Goal: Information Seeking & Learning: Learn about a topic

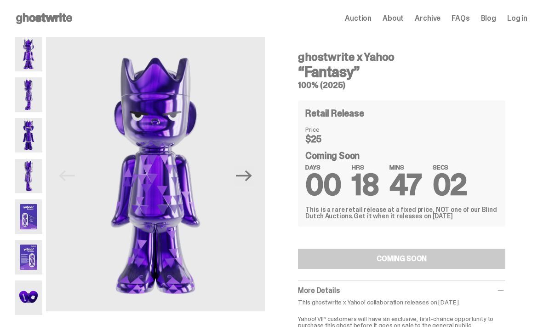
click at [24, 222] on img at bounding box center [29, 216] width 28 height 35
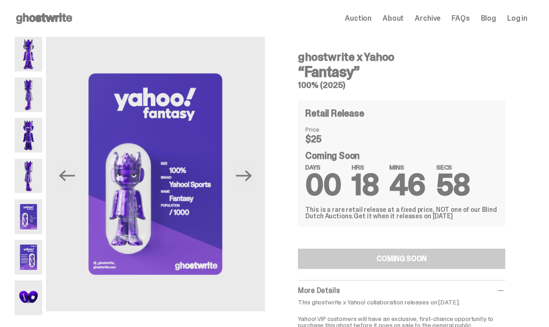
click at [25, 254] on img at bounding box center [29, 257] width 28 height 35
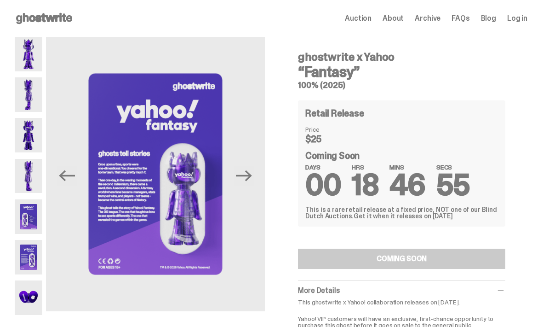
click at [23, 295] on img at bounding box center [29, 297] width 28 height 35
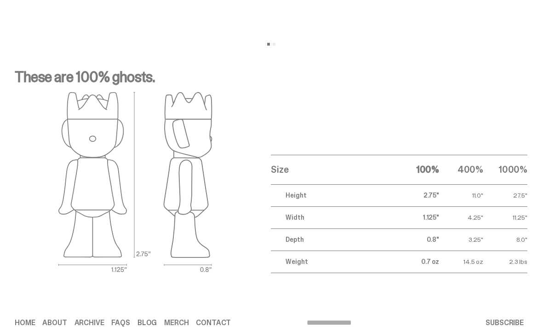
scroll to position [1230, 0]
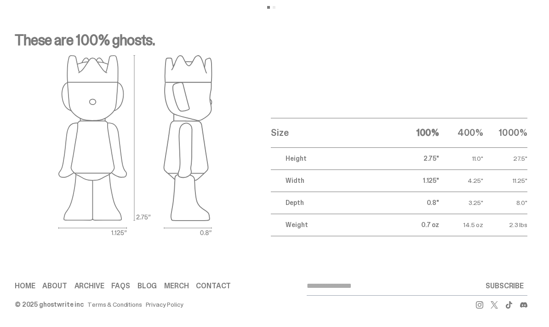
click at [120, 288] on link "FAQs" at bounding box center [120, 285] width 18 height 7
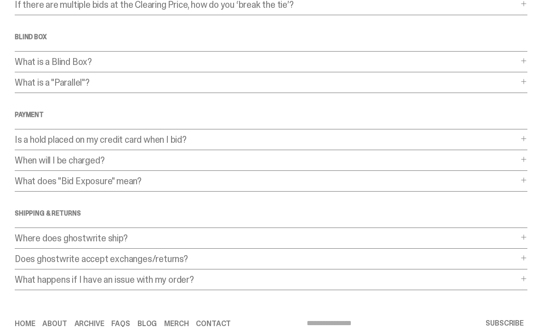
scroll to position [234, 0]
click at [221, 237] on p "Where does ghostwrite ship?" at bounding box center [267, 237] width 504 height 9
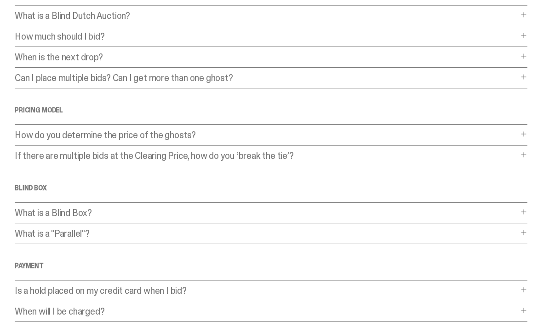
scroll to position [0, 0]
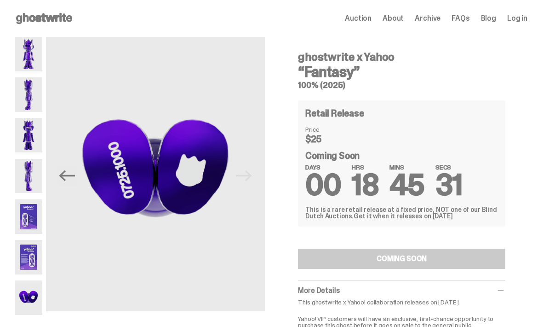
click at [31, 53] on img at bounding box center [29, 54] width 28 height 35
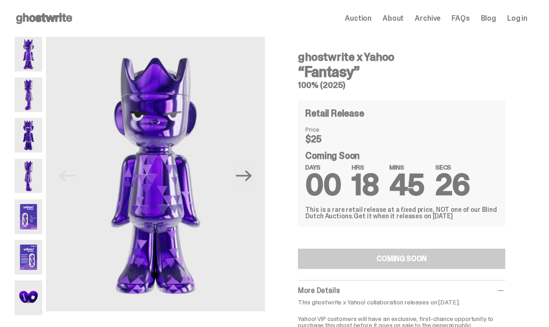
click at [30, 84] on img at bounding box center [29, 94] width 28 height 35
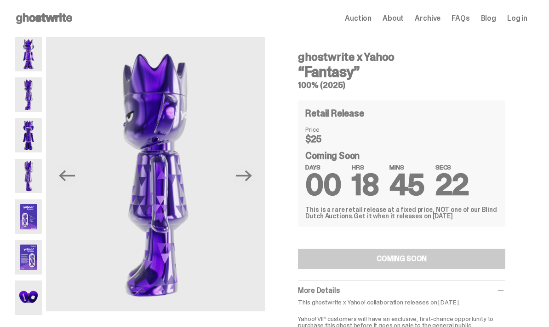
click at [23, 127] on img at bounding box center [29, 135] width 28 height 35
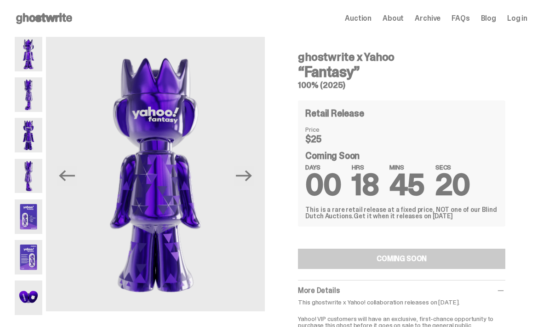
click at [27, 168] on img at bounding box center [29, 176] width 28 height 35
